Goal: Information Seeking & Learning: Learn about a topic

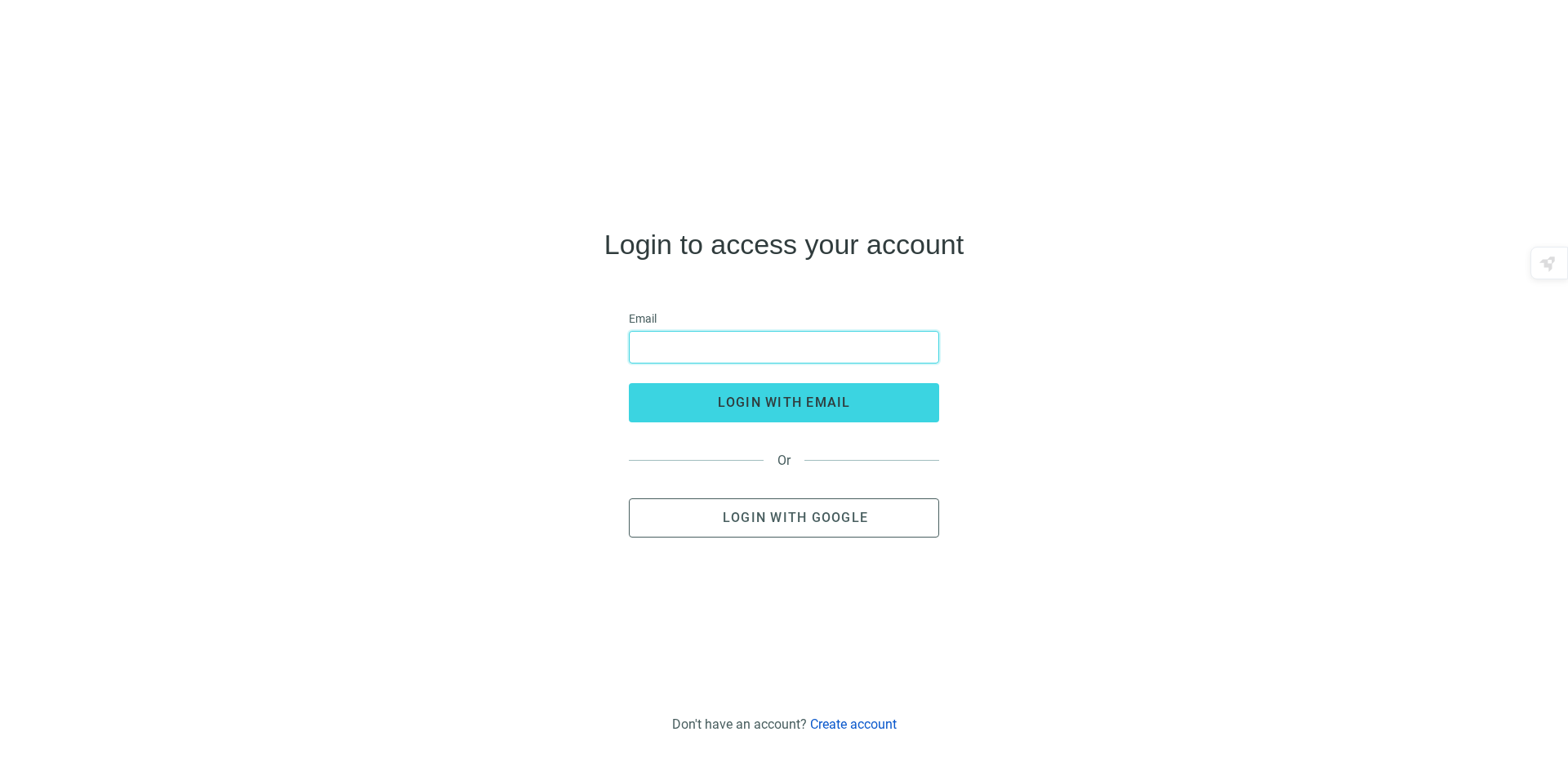
click at [665, 348] on input "email" at bounding box center [783, 348] width 289 height 31
click at [754, 522] on span "Login with Google" at bounding box center [795, 517] width 145 height 16
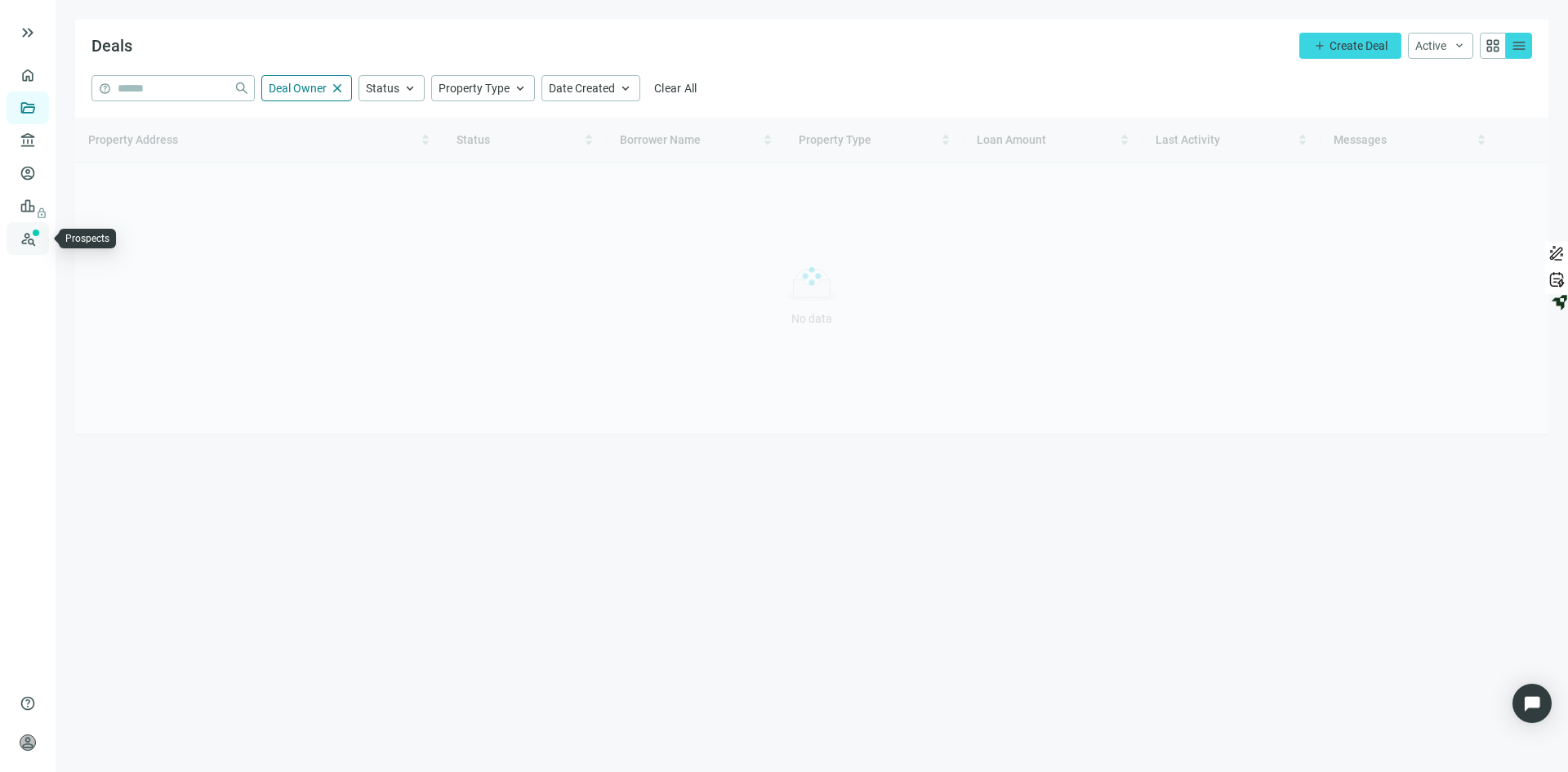
click at [41, 235] on link "Prospects New" at bounding box center [67, 239] width 52 height 33
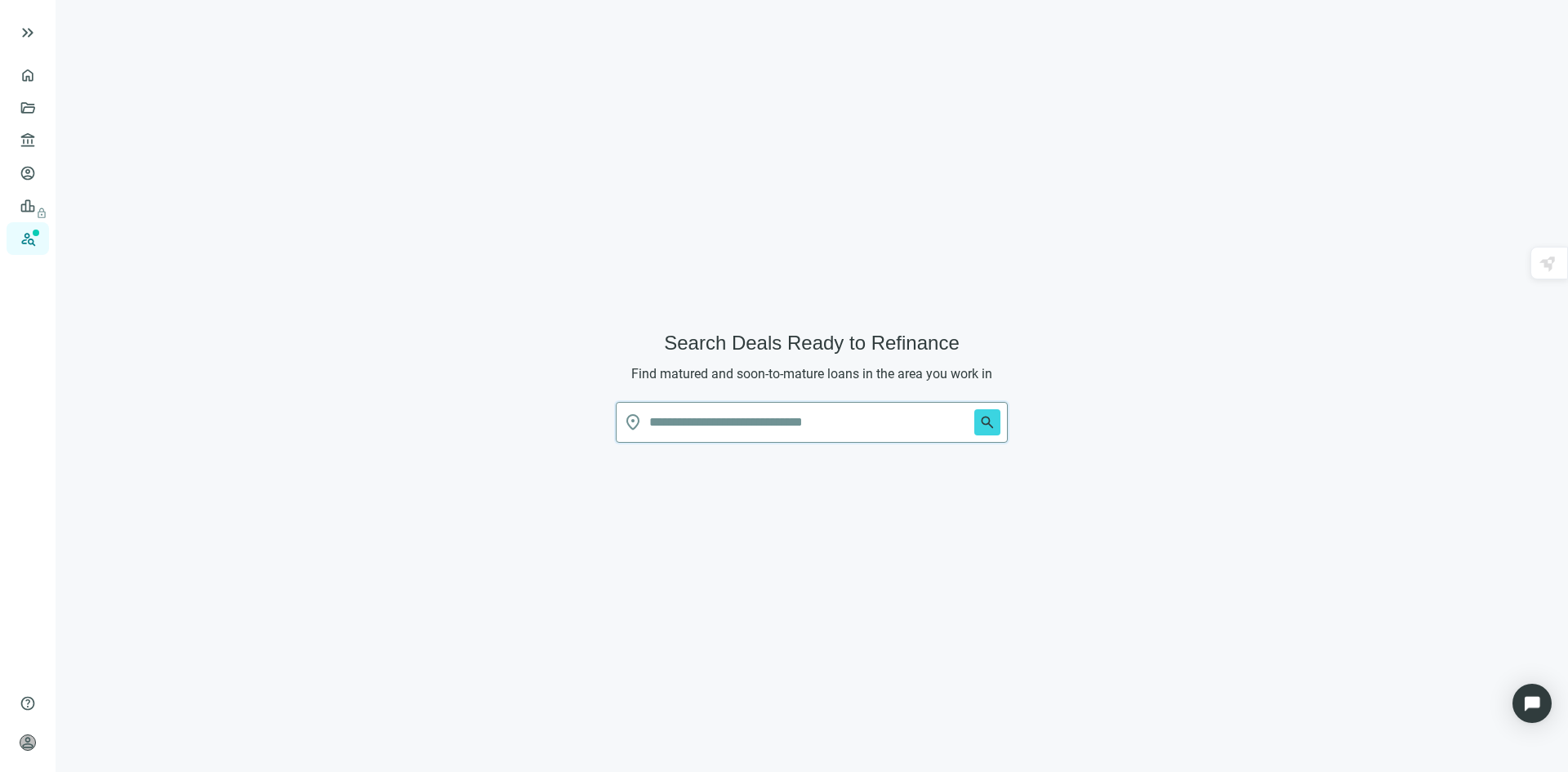
click at [766, 421] on input "text" at bounding box center [808, 423] width 319 height 40
click at [980, 426] on span "search" at bounding box center [987, 423] width 16 height 16
click at [809, 416] on input "text" at bounding box center [808, 423] width 319 height 40
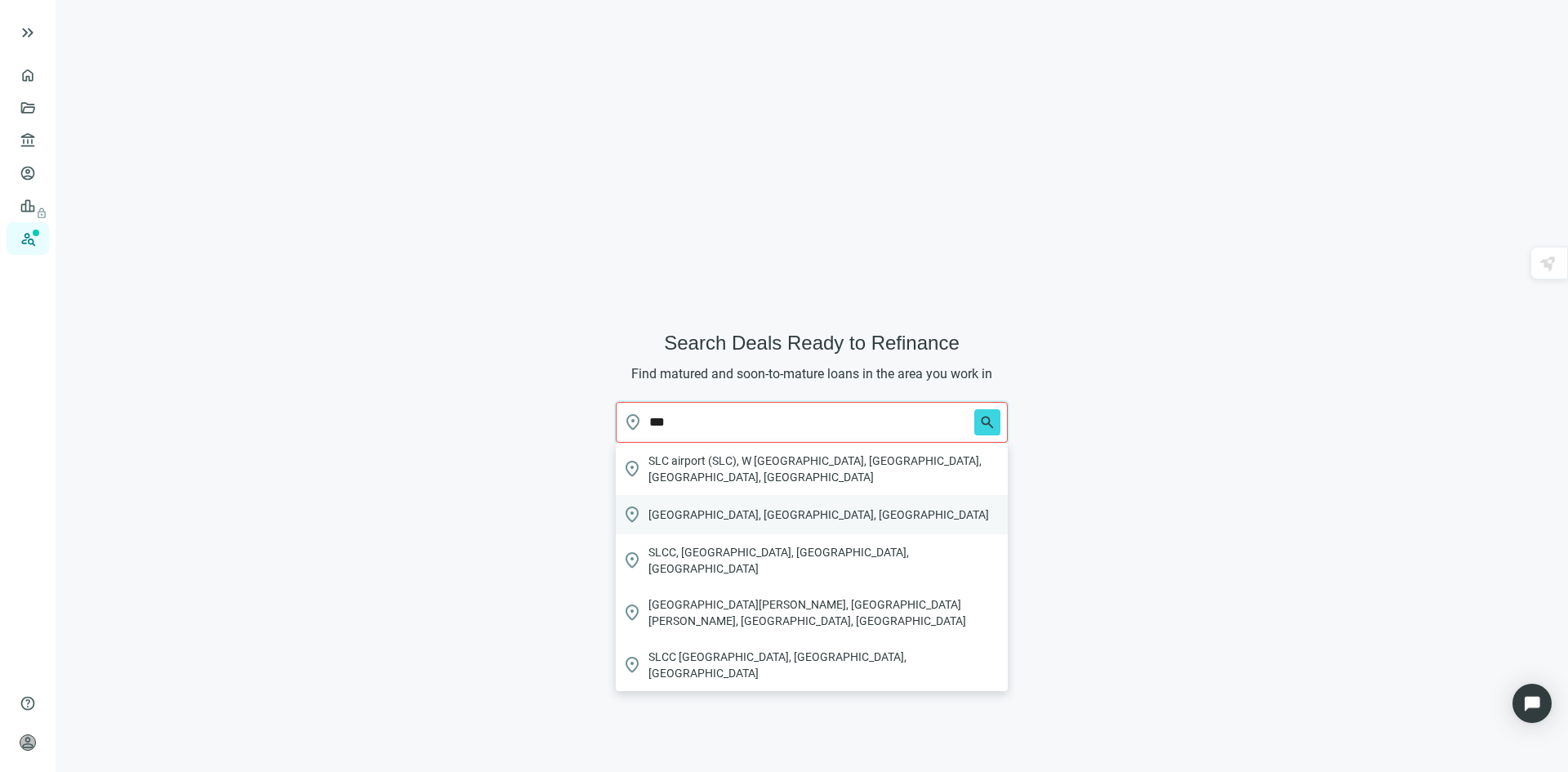
click at [724, 507] on span "Salt Lake City, UT, USA" at bounding box center [818, 515] width 340 height 16
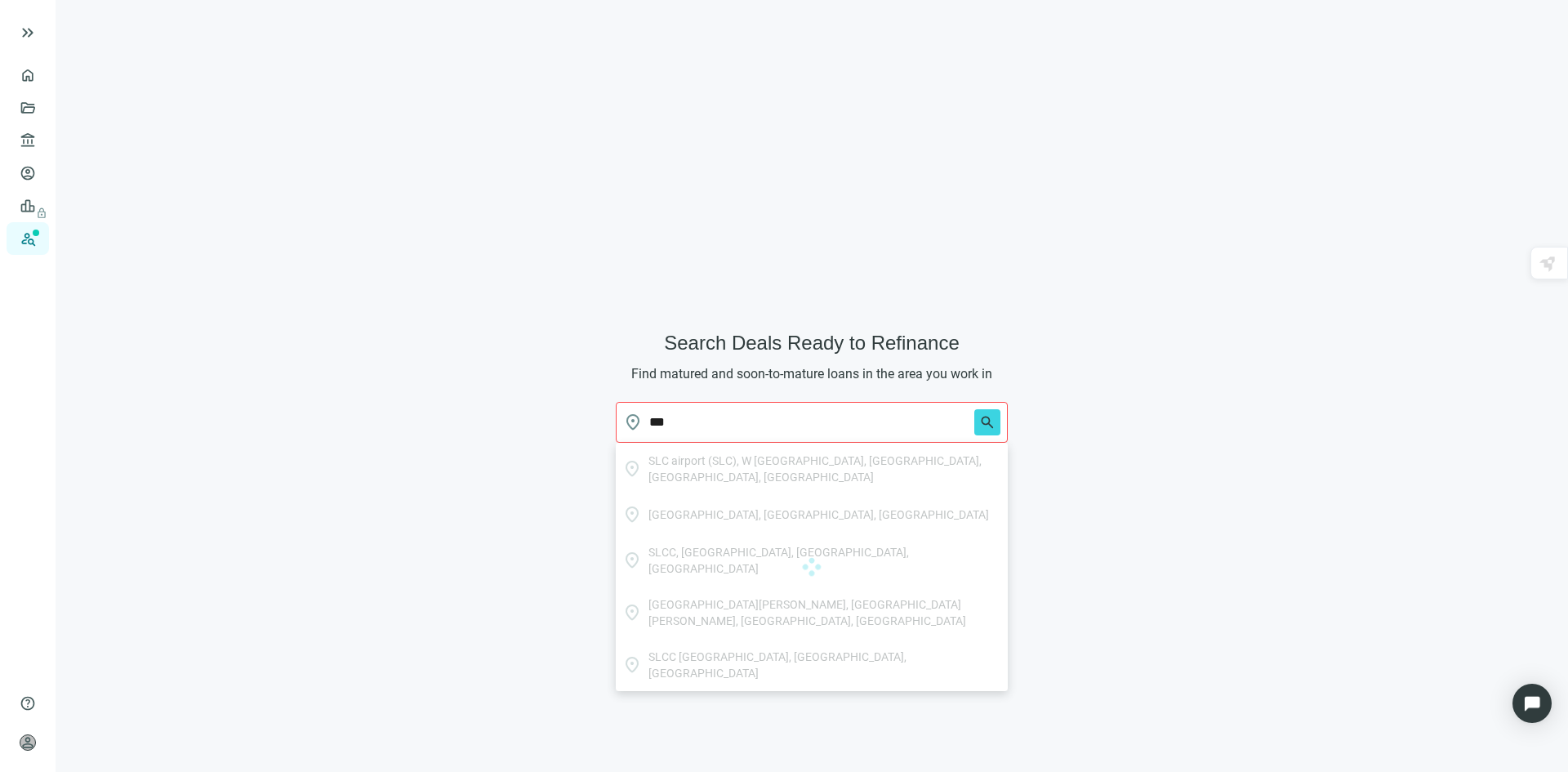
type input "**********"
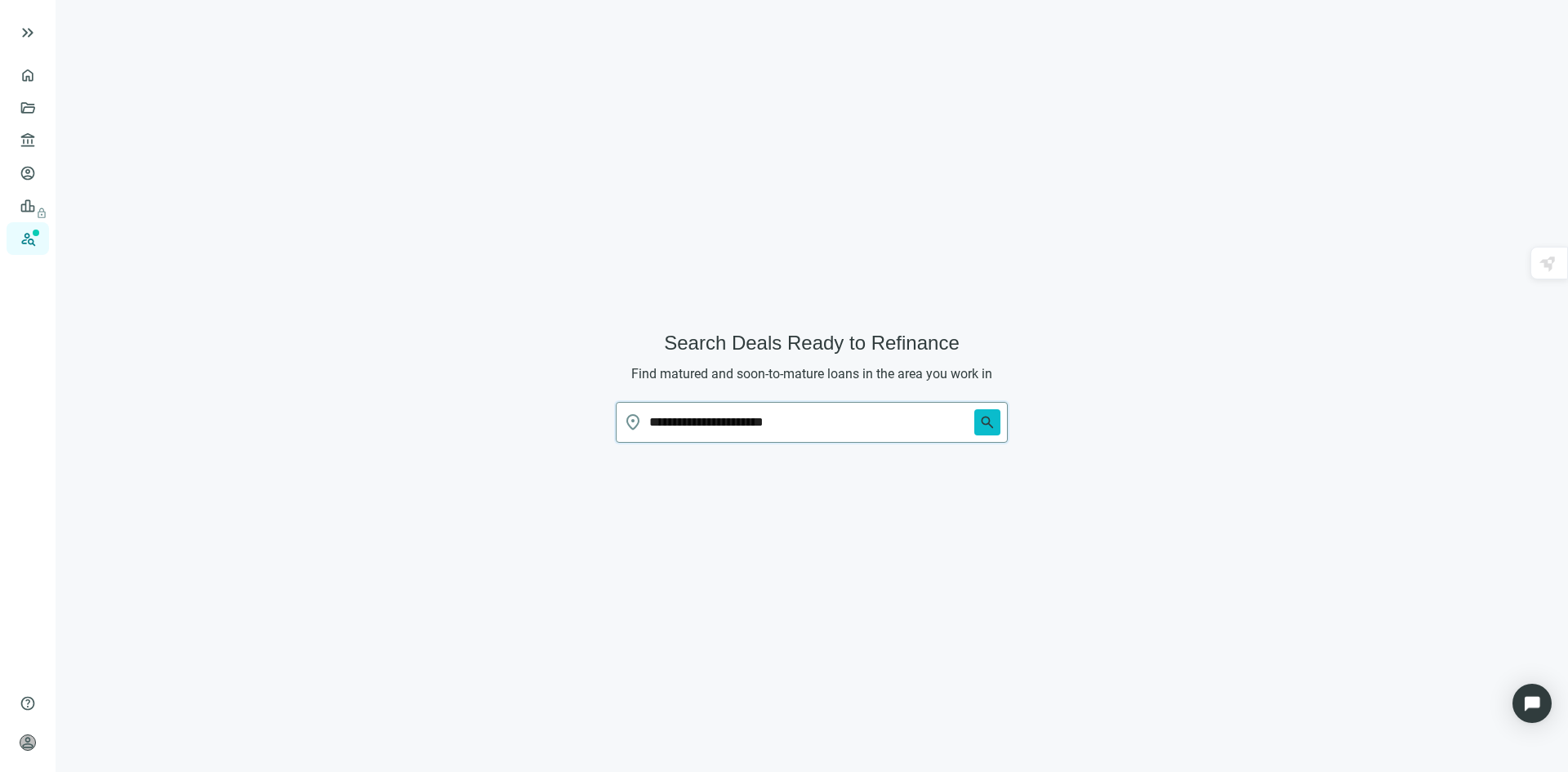
click at [982, 419] on span "search" at bounding box center [987, 423] width 16 height 16
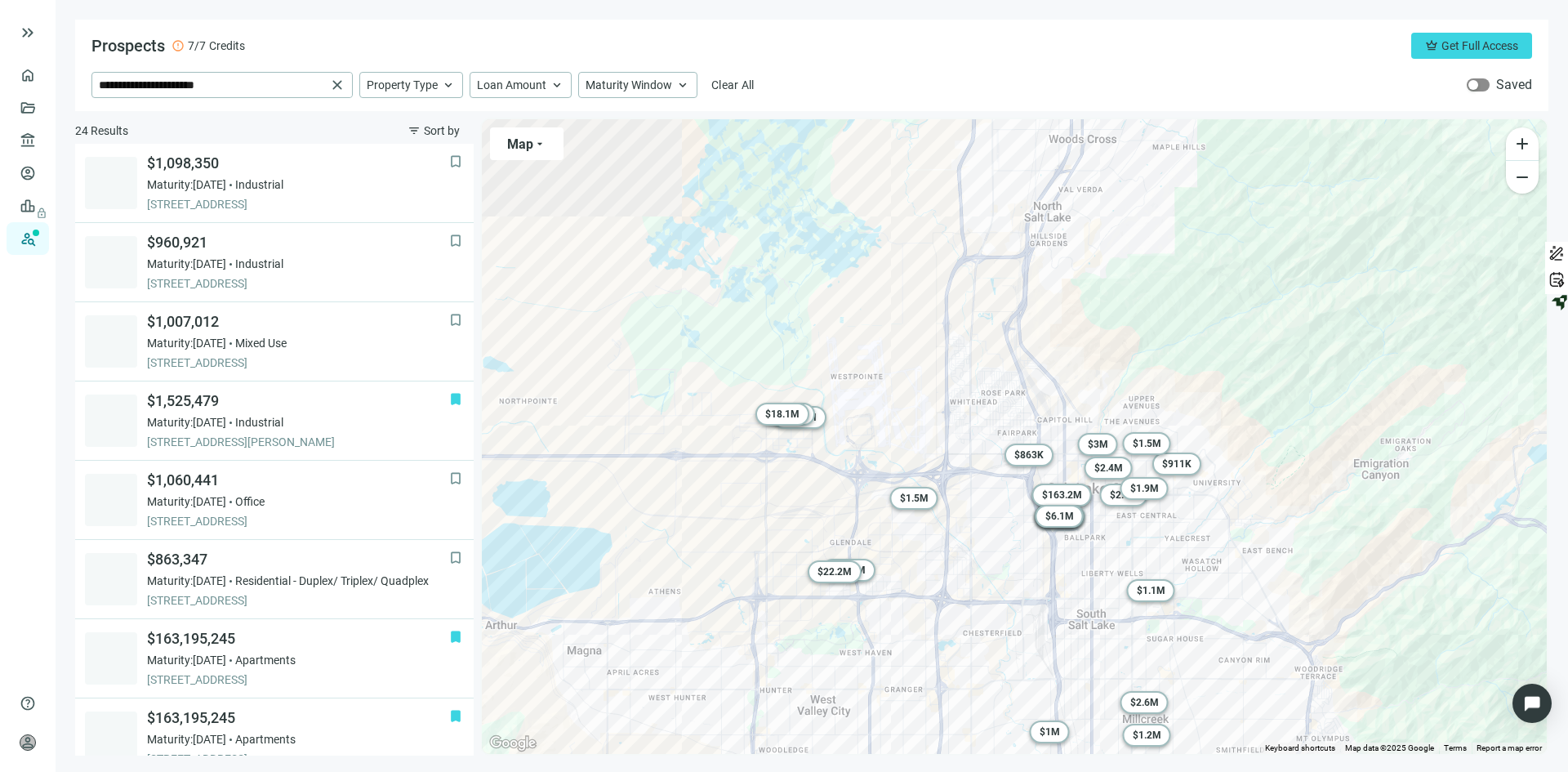
click at [1476, 83] on div "button" at bounding box center [1473, 85] width 10 height 10
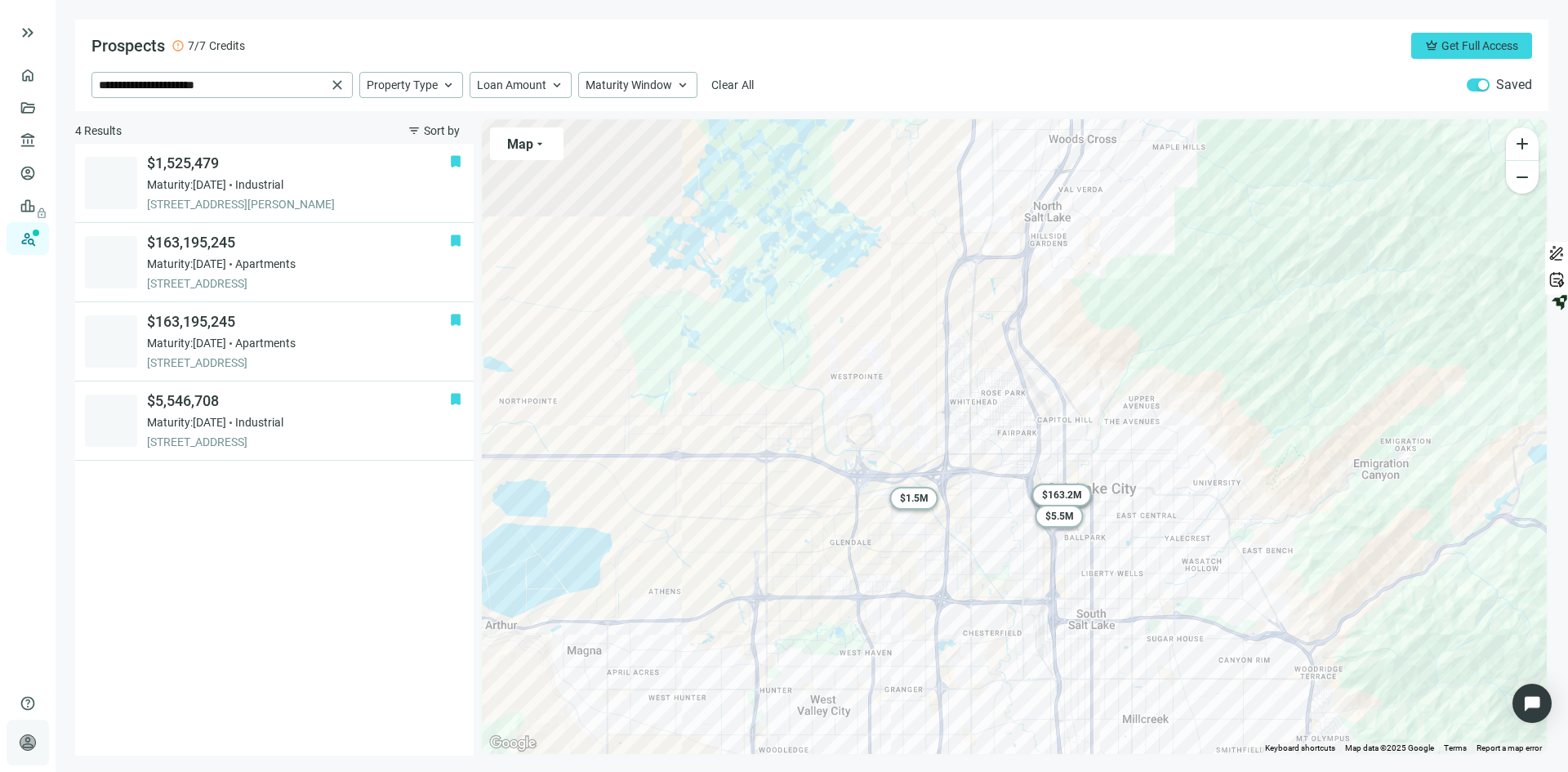
click at [27, 745] on span "person" at bounding box center [28, 742] width 16 height 16
click at [26, 741] on span "person" at bounding box center [28, 742] width 16 height 16
click at [41, 241] on link "Prospects New" at bounding box center [67, 239] width 52 height 33
click at [41, 102] on link "Deals" at bounding box center [56, 108] width 30 height 13
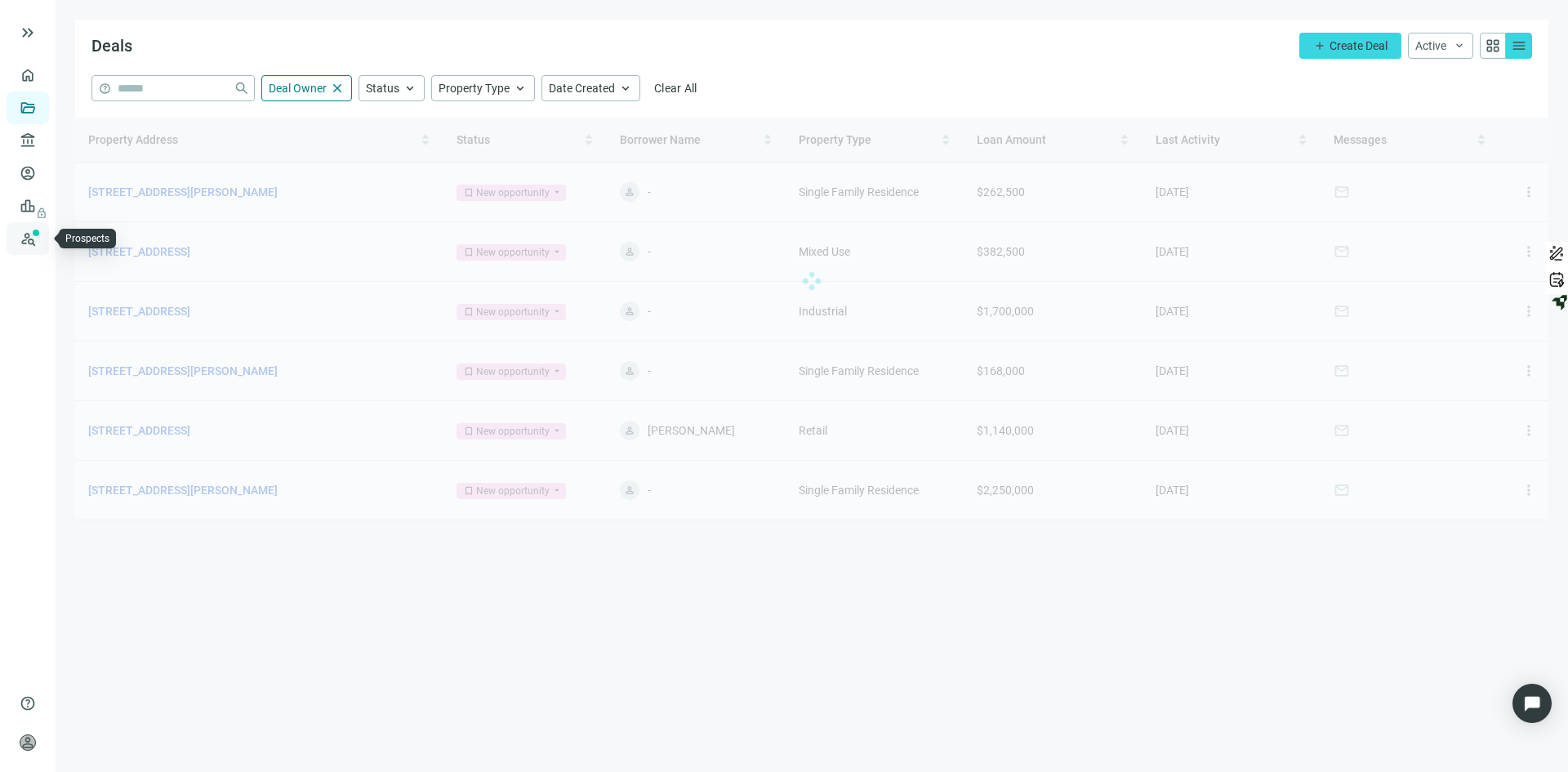
click at [41, 235] on link "Prospects New" at bounding box center [67, 239] width 52 height 33
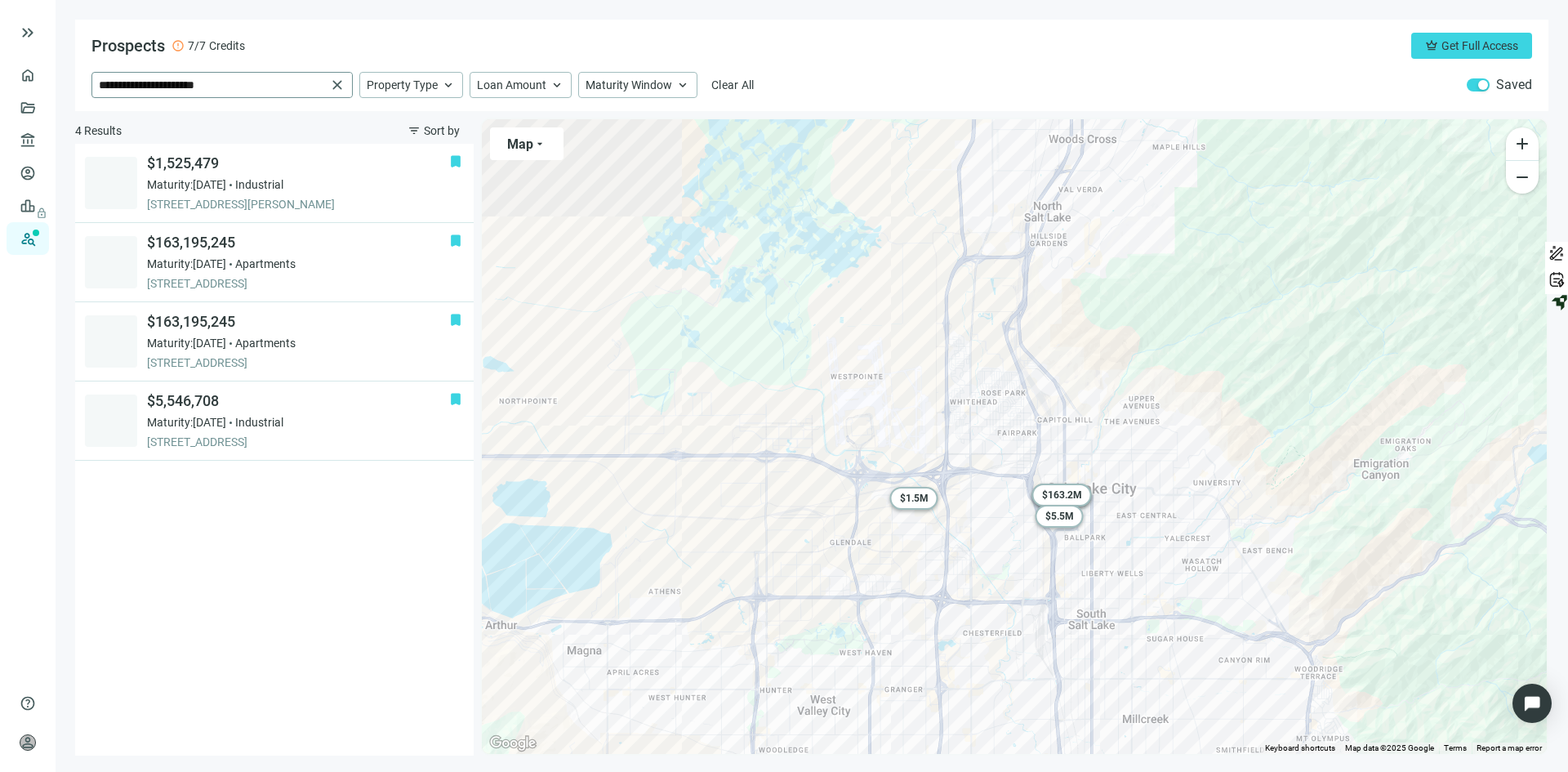
click at [336, 82] on span "close" at bounding box center [338, 85] width 16 height 16
click at [437, 133] on span "Sort by" at bounding box center [442, 131] width 36 height 13
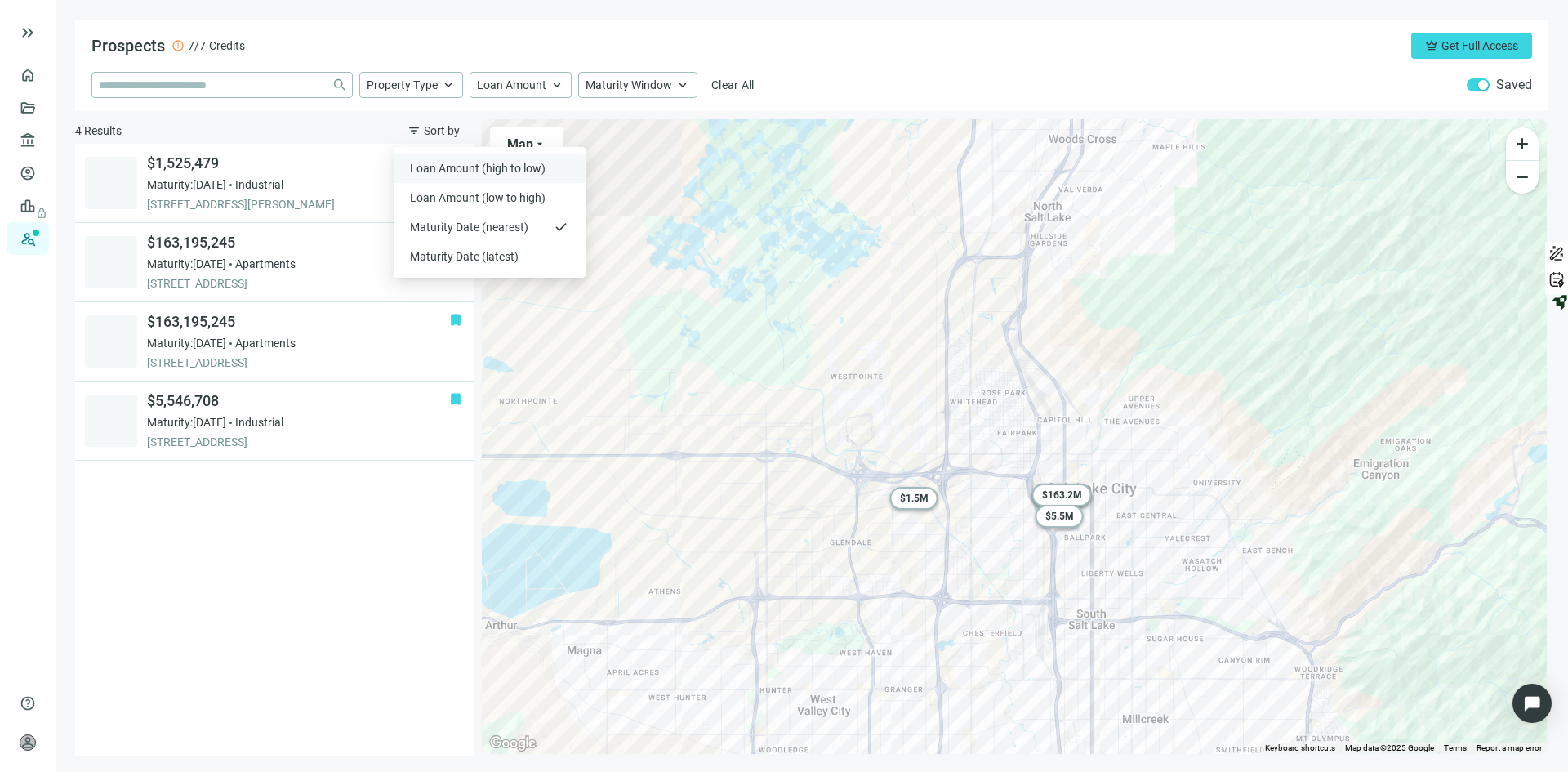
click at [469, 161] on span "Loan Amount (high to low)" at bounding box center [479, 168] width 139 height 16
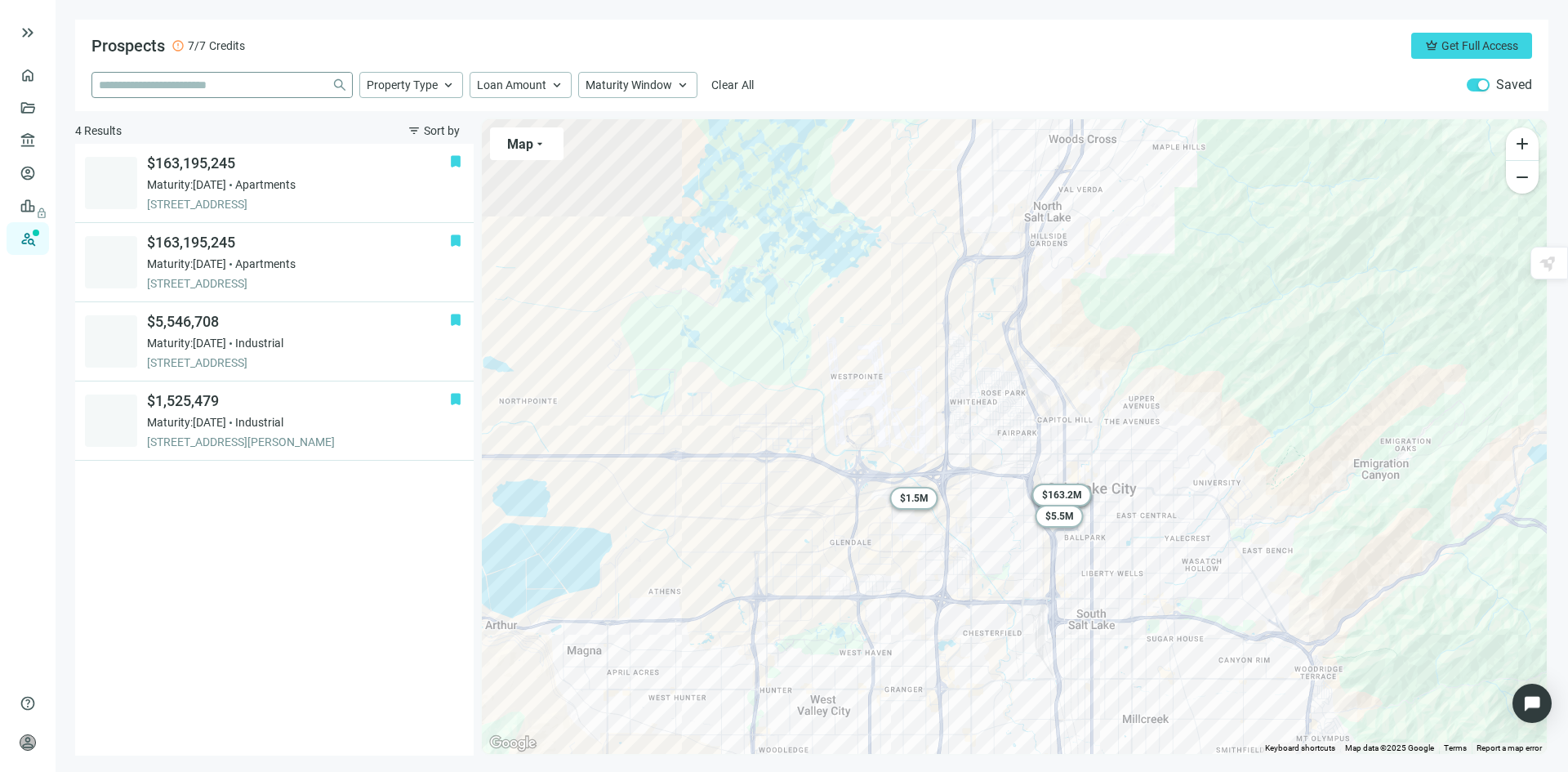
click at [340, 88] on span at bounding box center [339, 85] width 24 height 25
click at [41, 77] on link "Overview" at bounding box center [65, 75] width 48 height 13
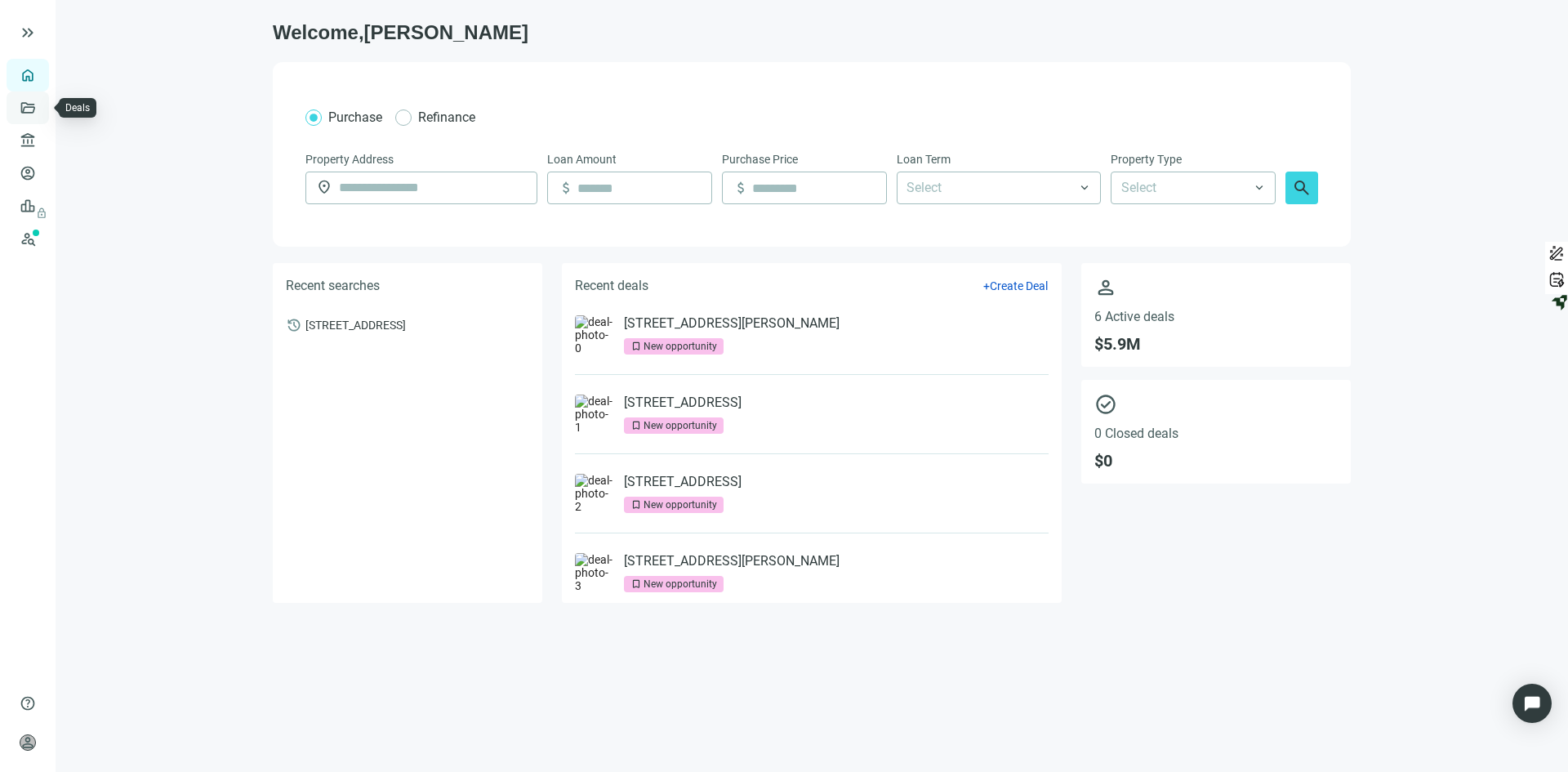
click at [41, 105] on link "Deals" at bounding box center [56, 108] width 30 height 13
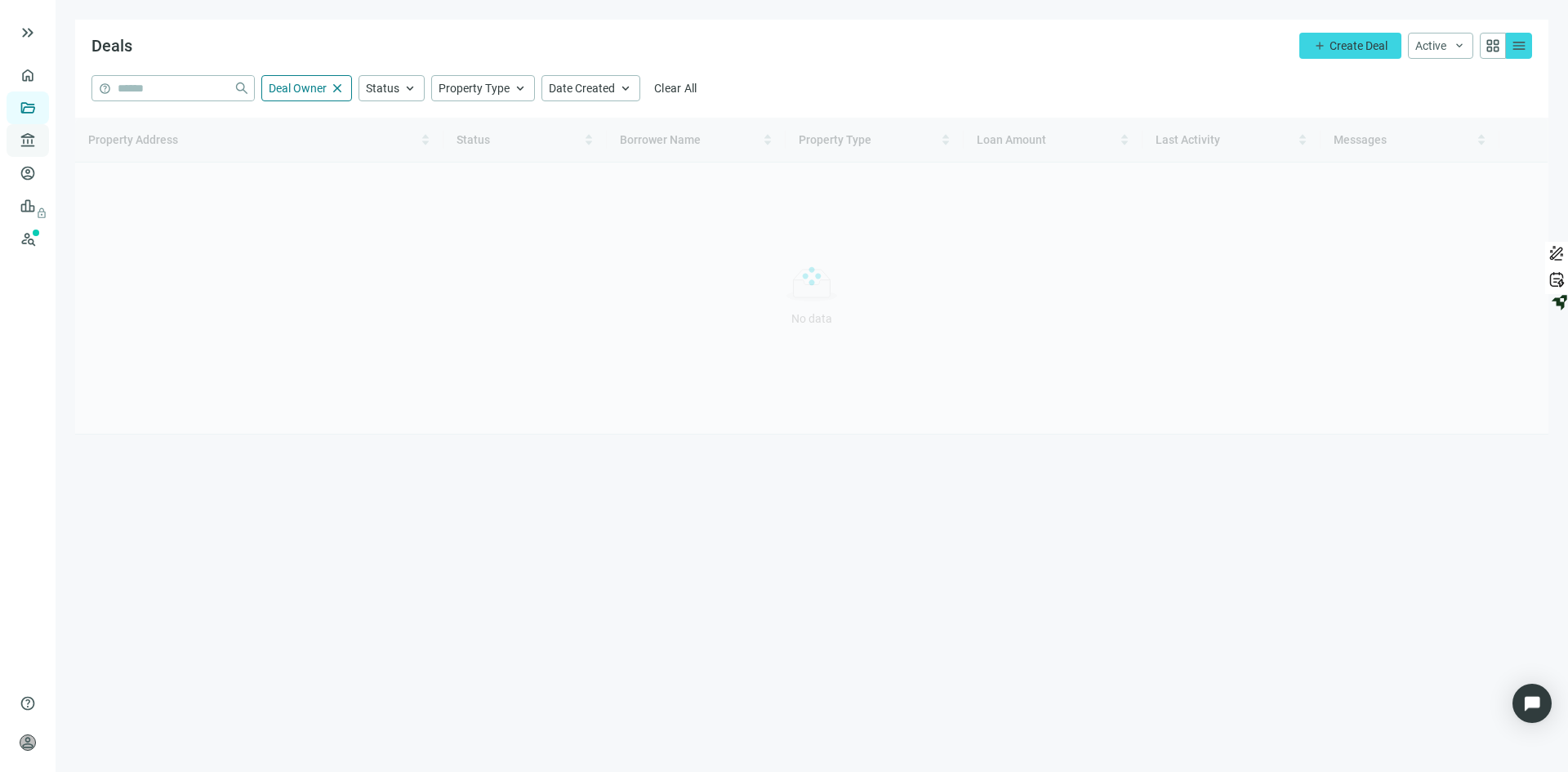
click at [41, 147] on link "Lenders" at bounding box center [63, 141] width 43 height 13
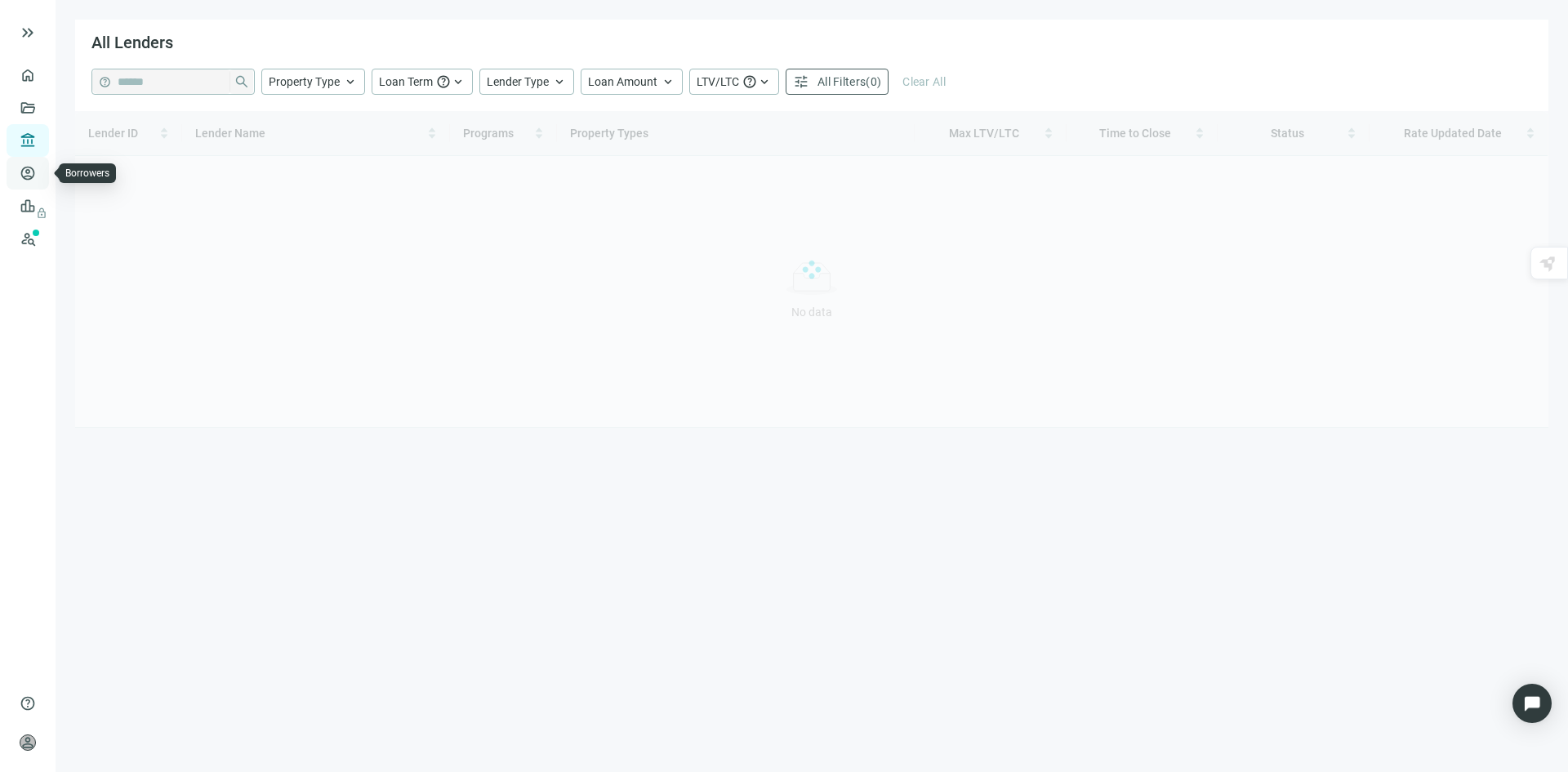
click at [41, 180] on link "Borrowers" at bounding box center [68, 173] width 53 height 13
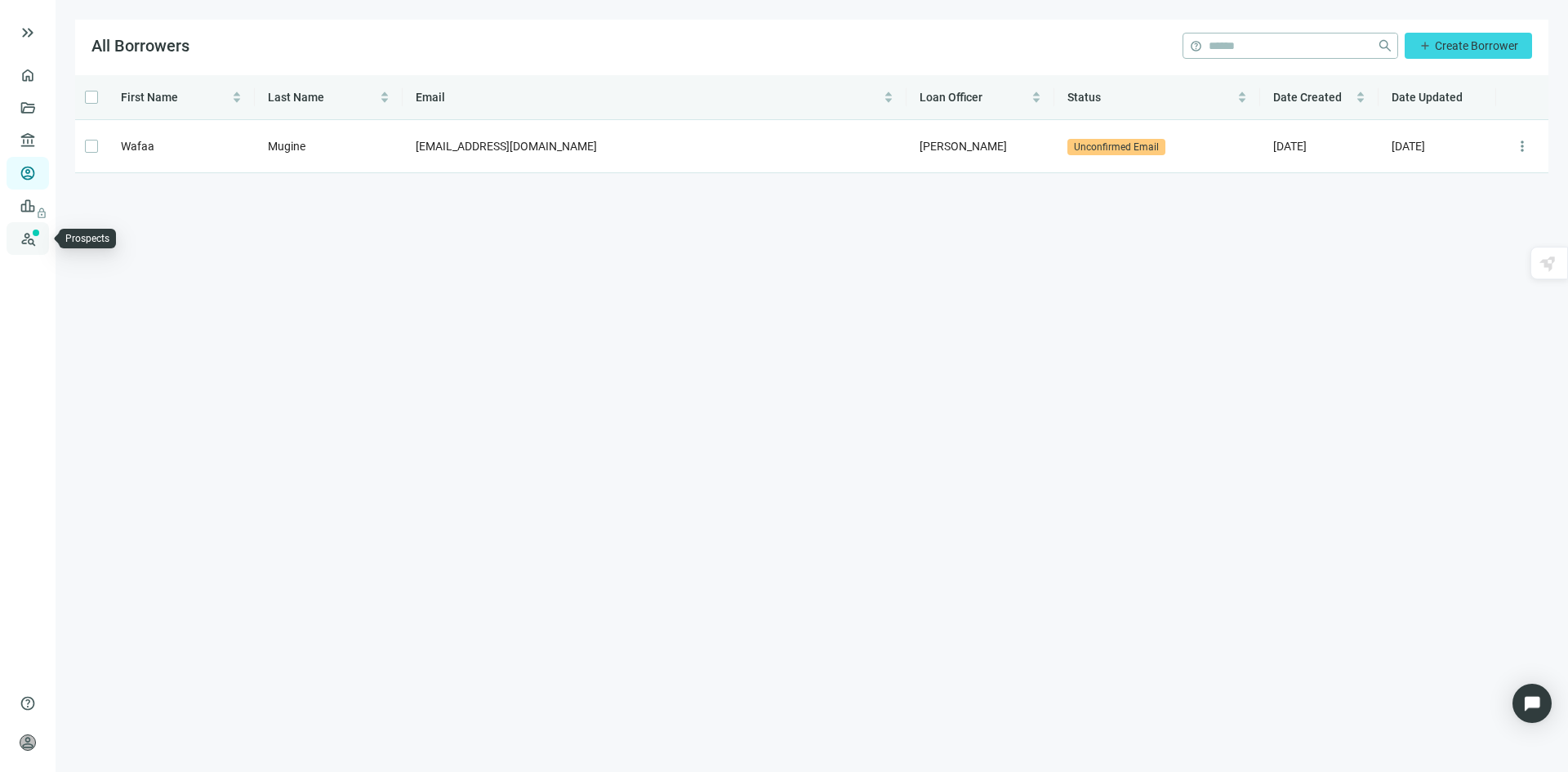
click at [41, 232] on link "Prospects New" at bounding box center [67, 239] width 52 height 33
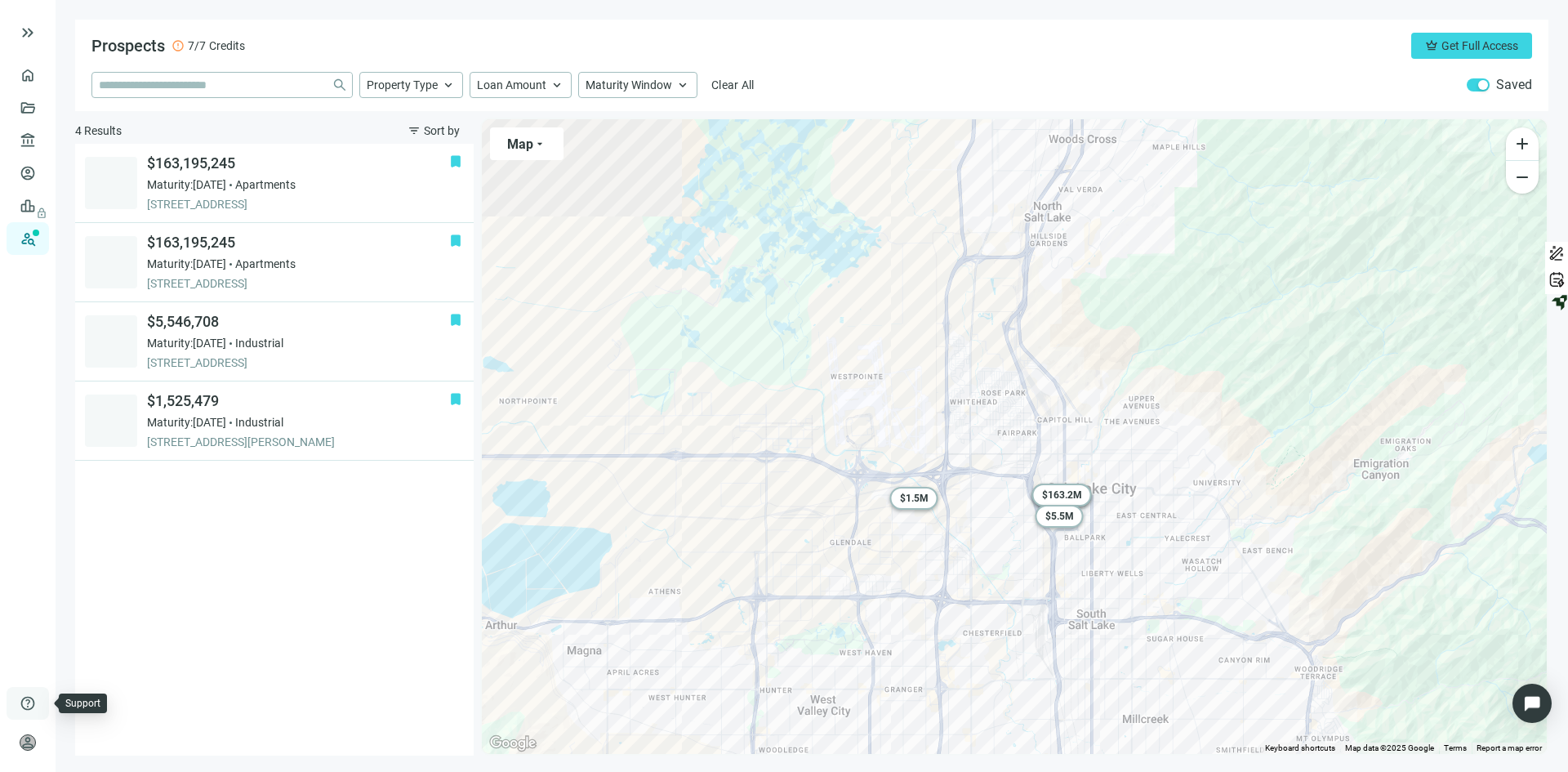
click at [27, 705] on span "help" at bounding box center [28, 704] width 16 height 16
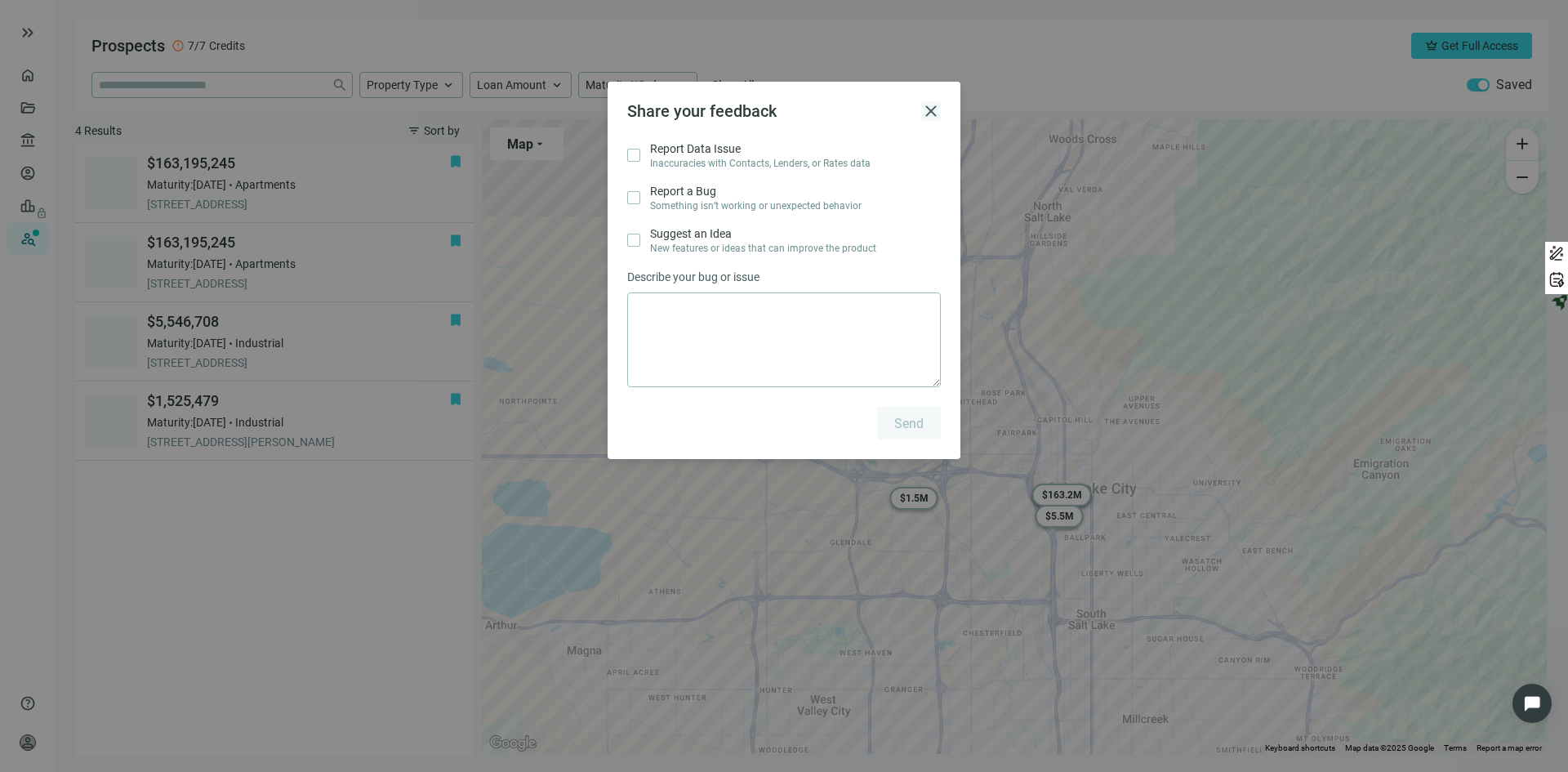
click at [936, 105] on span "close" at bounding box center [931, 111] width 20 height 20
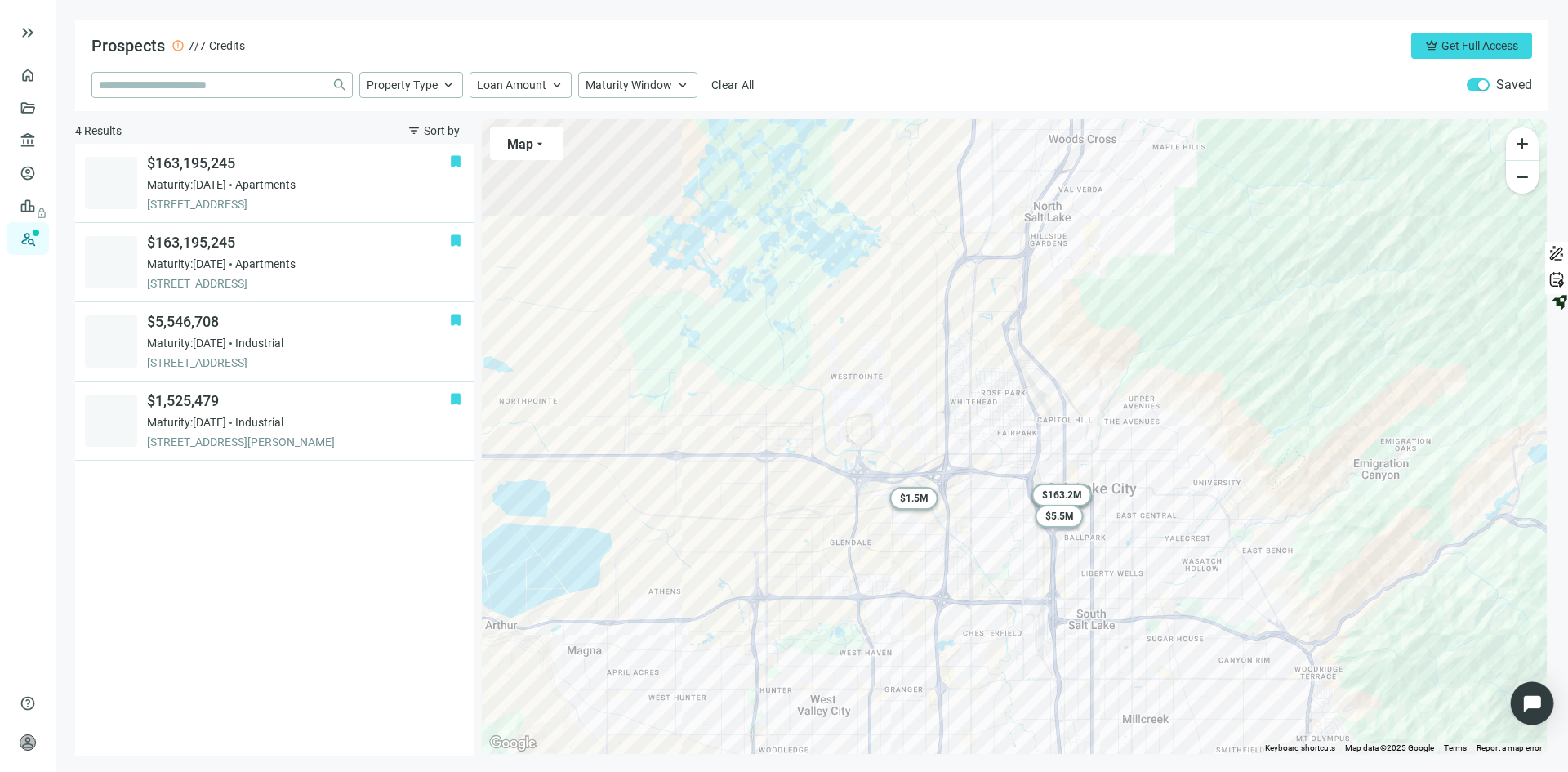
click at [1537, 712] on img "Open Intercom Messenger" at bounding box center [1532, 704] width 21 height 21
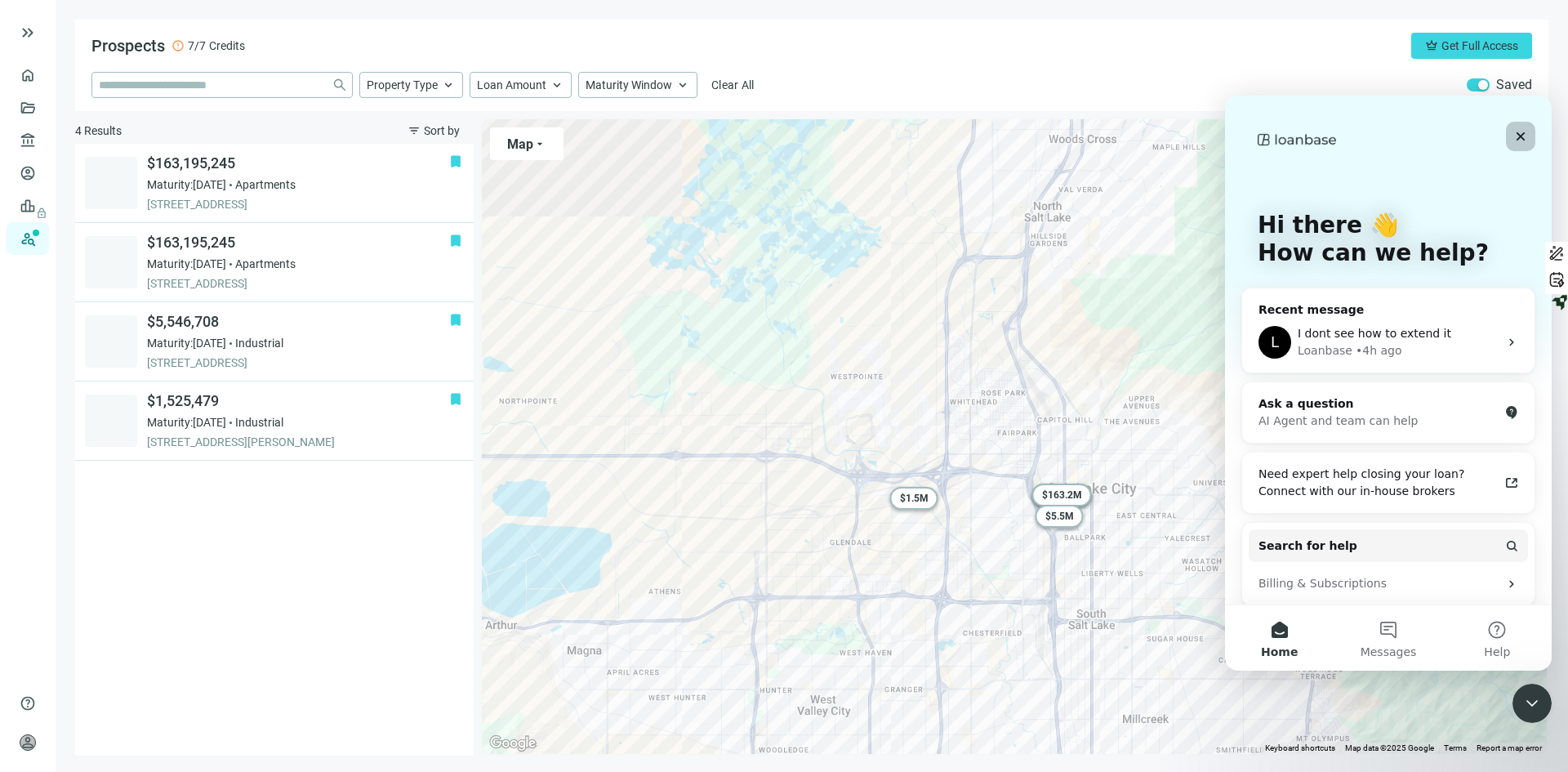
click at [1525, 131] on icon "Close" at bounding box center [1520, 137] width 13 height 13
